Goal: Transaction & Acquisition: Book appointment/travel/reservation

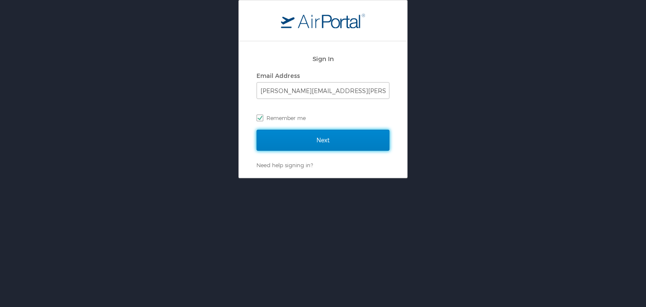
click at [342, 142] on input "Next" at bounding box center [323, 140] width 133 height 21
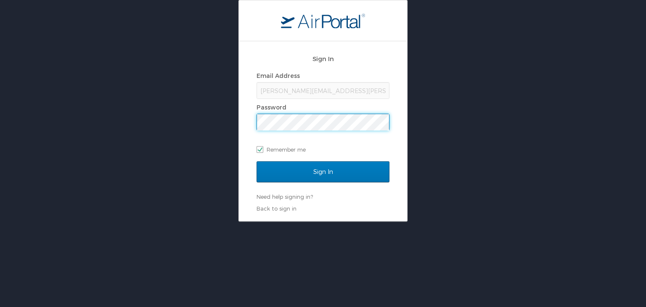
click at [257, 161] on input "Sign In" at bounding box center [323, 171] width 133 height 21
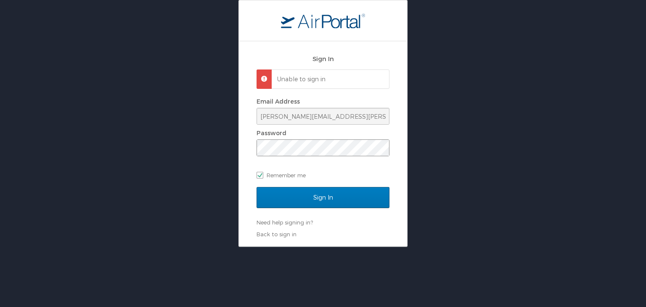
click at [317, 152] on span at bounding box center [323, 147] width 133 height 17
drag, startPoint x: 316, startPoint y: 155, endPoint x: 150, endPoint y: 164, distance: 166.9
click at [150, 164] on div "Sign In Unable to sign in Email Address lori.allen@i3-corps.com Password Rememb…" at bounding box center [323, 123] width 646 height 247
click at [257, 187] on input "Sign In" at bounding box center [323, 197] width 133 height 21
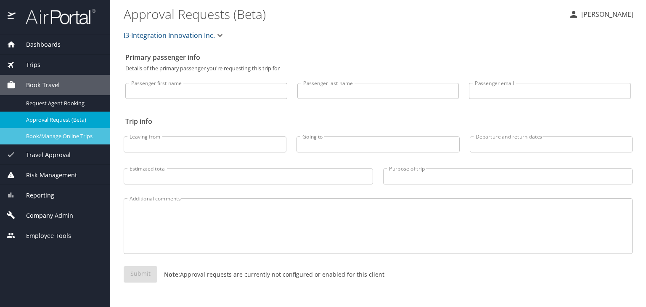
click at [69, 135] on span "Book/Manage Online Trips" at bounding box center [63, 136] width 74 height 8
